Goal: Task Accomplishment & Management: Use online tool/utility

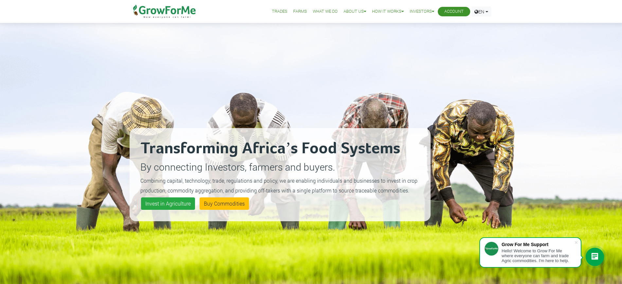
click at [448, 12] on link "Account" at bounding box center [453, 11] width 19 height 7
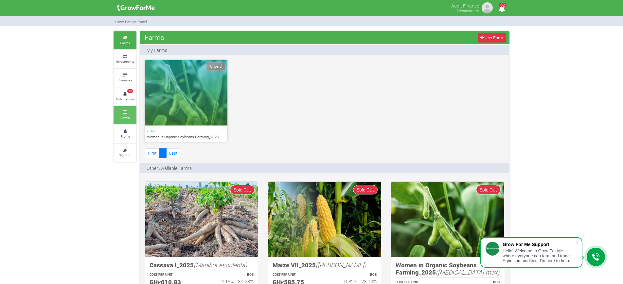
click at [120, 120] on link "Admin" at bounding box center [125, 115] width 23 height 18
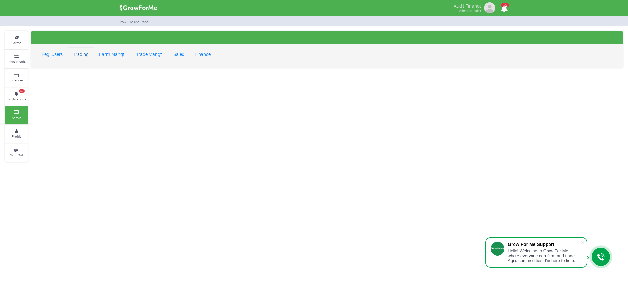
click at [80, 57] on link "Trading" at bounding box center [81, 53] width 26 height 13
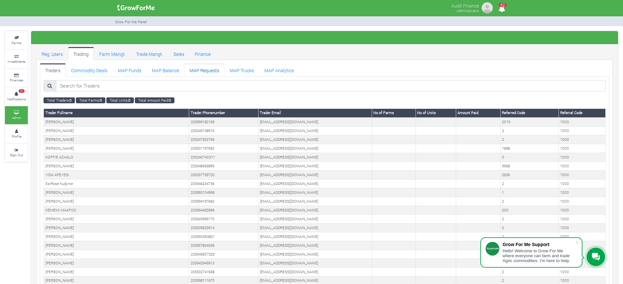
click at [199, 74] on link "MAP Requests" at bounding box center [204, 69] width 40 height 13
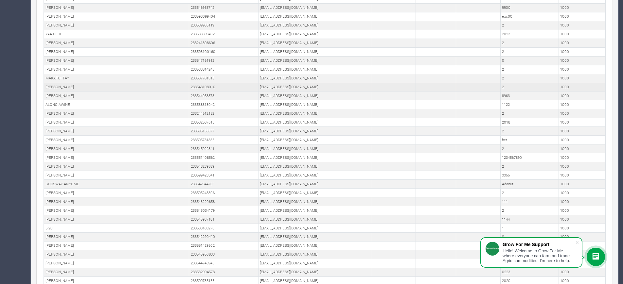
scroll to position [245, 0]
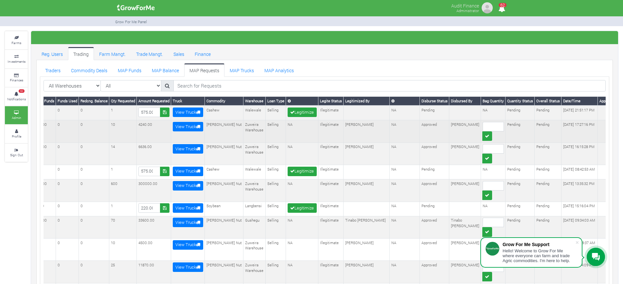
scroll to position [0, 212]
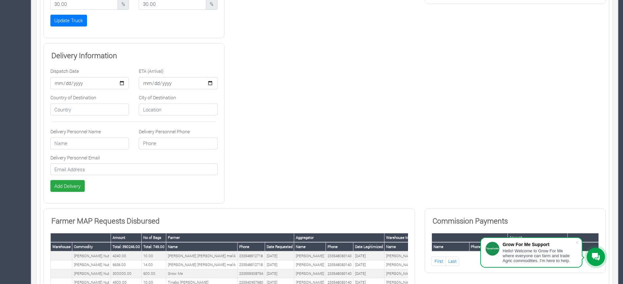
scroll to position [146, 0]
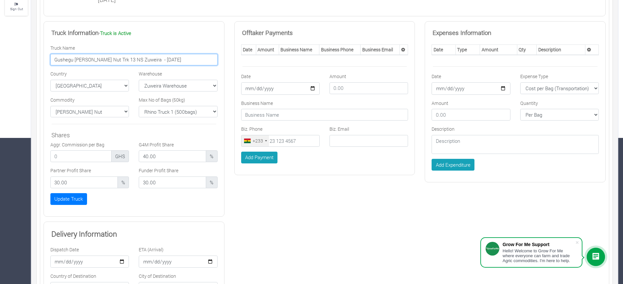
click at [113, 60] on input "Gushegu Shea Nut Trk 13 NS Zuweira - 21/08/2025" at bounding box center [133, 60] width 167 height 12
click at [114, 61] on input "Gushegu Shea Nut Trk 13 NS Zuweira - 21/08/2025" at bounding box center [133, 60] width 167 height 12
click at [114, 62] on input "Gushegu Shea Nut Trk 13 NS Zuweira - 21/08/2025" at bounding box center [133, 60] width 167 height 12
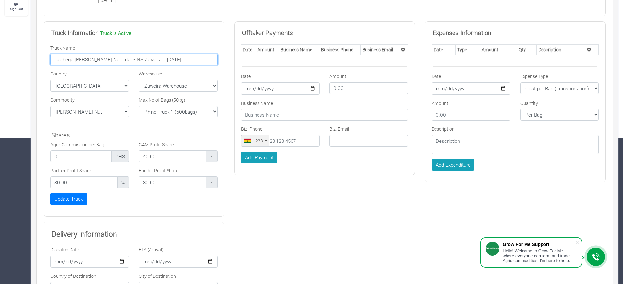
click at [114, 62] on input "Gushegu Shea Nut Trk 13 NS Zuweira - 21/08/2025" at bounding box center [133, 60] width 167 height 12
click at [114, 63] on input "Gushegu Shea Nut Trk 13 NS Zuweira - 21/08/2025" at bounding box center [133, 60] width 167 height 12
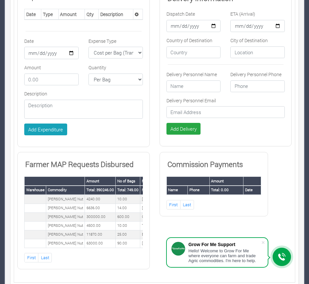
scroll to position [452, 0]
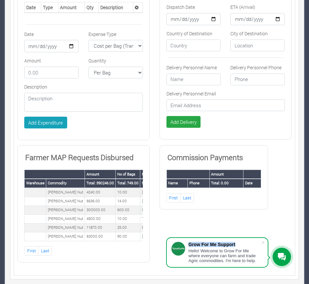
drag, startPoint x: 261, startPoint y: 246, endPoint x: 263, endPoint y: 242, distance: 4.4
click at [260, 246] on div "Grow For Me Support Hello! Welcome to Grow For Me where everyone can farm and t…" at bounding box center [217, 253] width 102 height 30
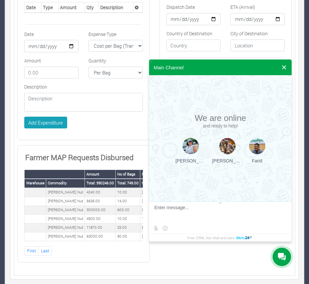
click at [283, 70] on button at bounding box center [284, 68] width 12 height 16
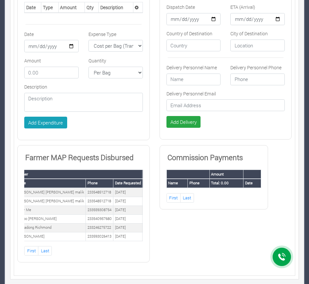
scroll to position [0, 69]
